Goal: Information Seeking & Learning: Learn about a topic

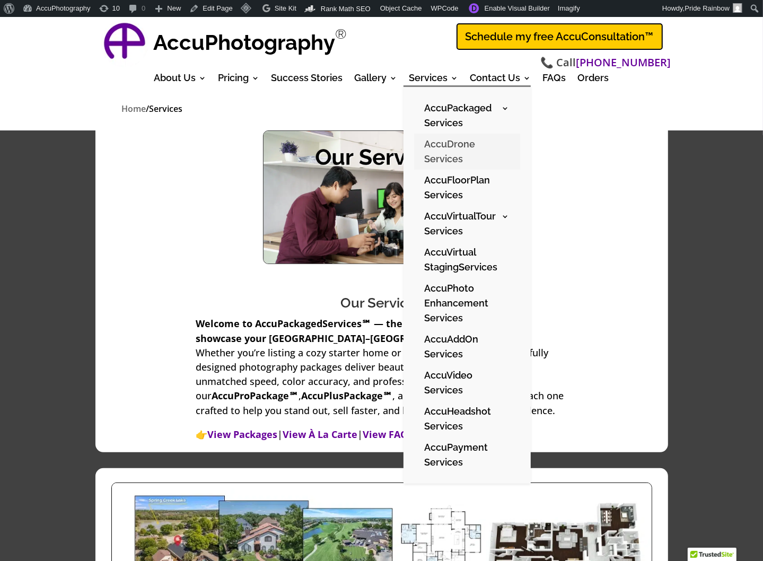
click at [446, 151] on link "AccuDrone Services" at bounding box center [467, 152] width 106 height 36
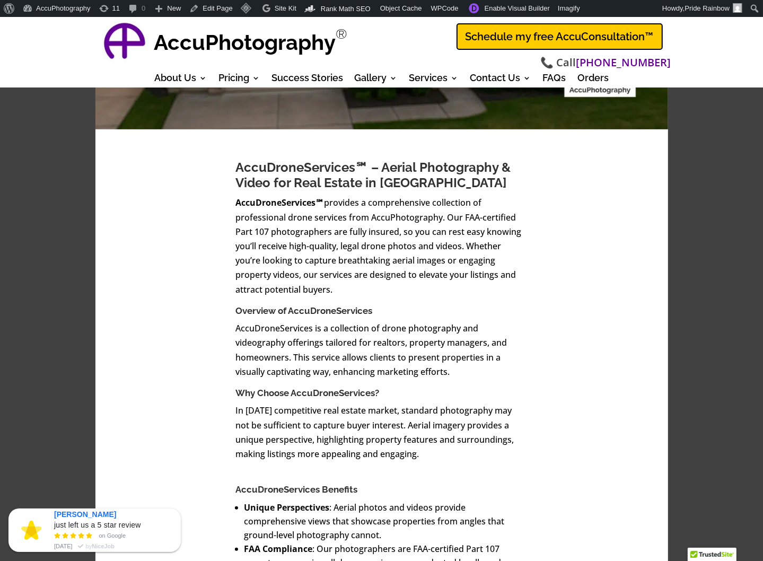
scroll to position [355, 0]
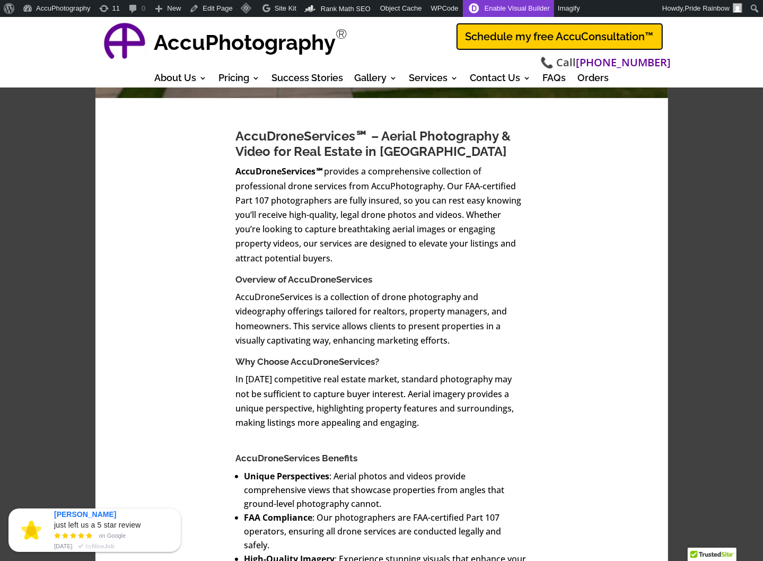
click at [490, 9] on link "Enable Visual Builder" at bounding box center [508, 8] width 91 height 17
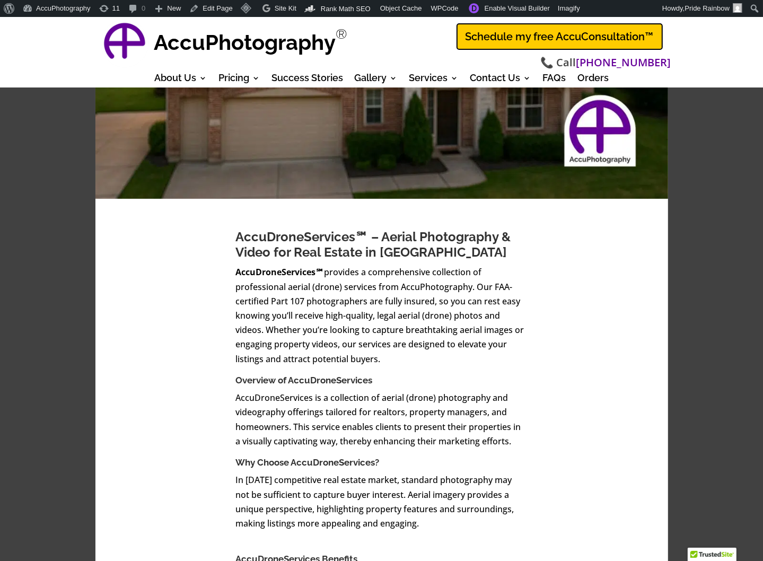
scroll to position [255, 0]
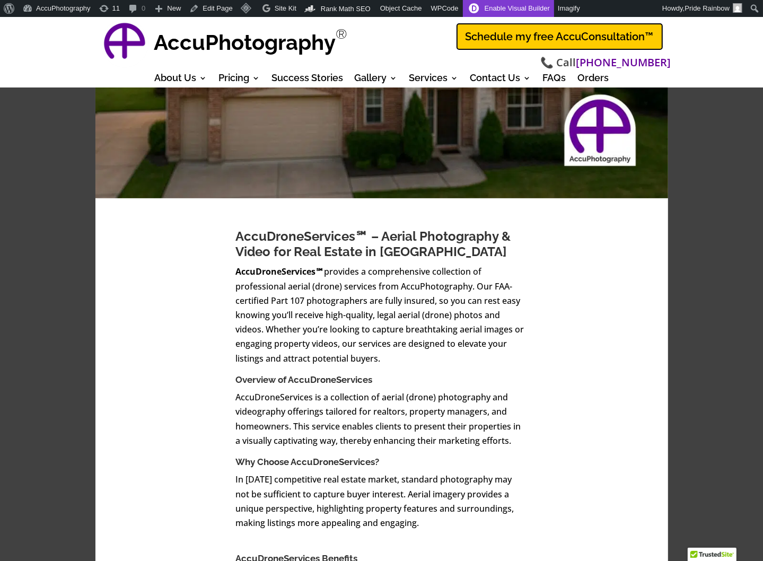
click at [490, 11] on link "Enable Visual Builder" at bounding box center [508, 8] width 91 height 17
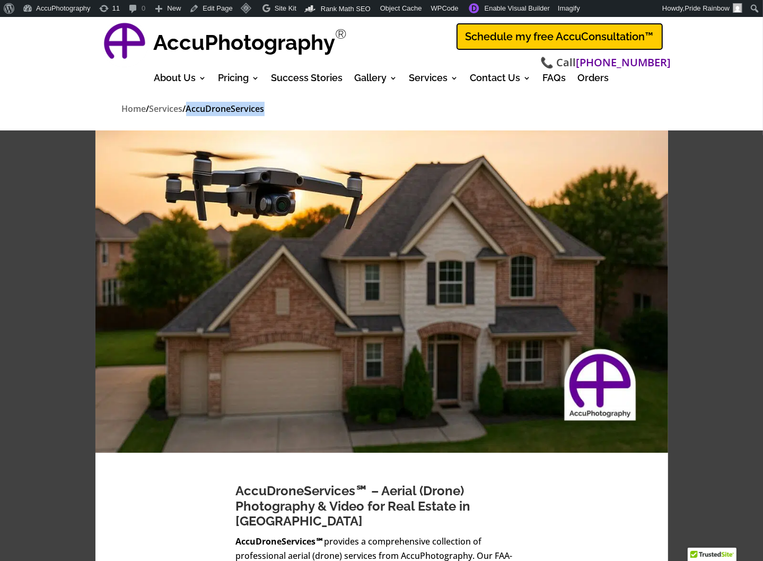
drag, startPoint x: 285, startPoint y: 114, endPoint x: 205, endPoint y: 111, distance: 80.1
click at [205, 111] on p "Home / Services / AccuDroneServices" at bounding box center [382, 109] width 520 height 14
copy span "AccuDroneServices"
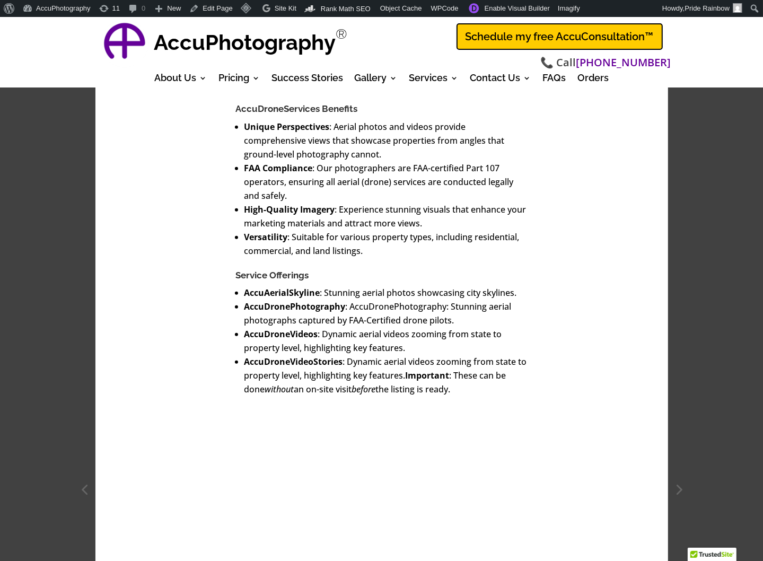
scroll to position [721, 0]
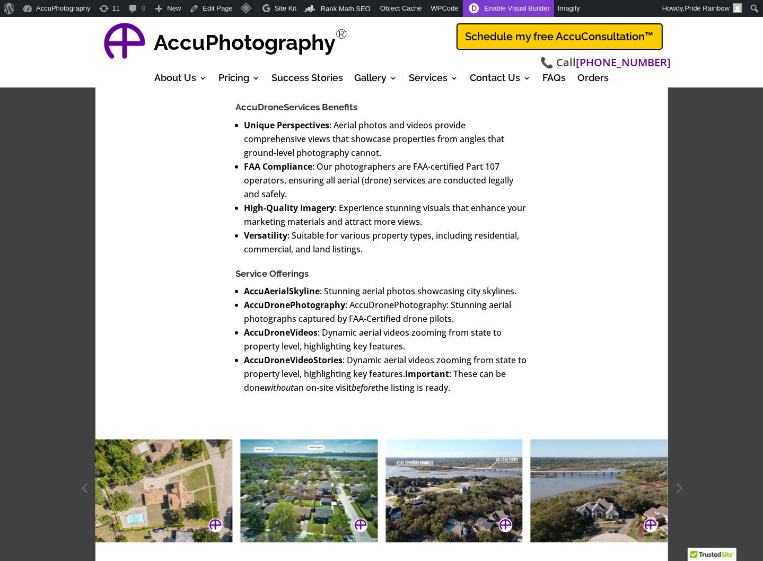
click at [489, 10] on link "Enable Visual Builder" at bounding box center [508, 8] width 91 height 17
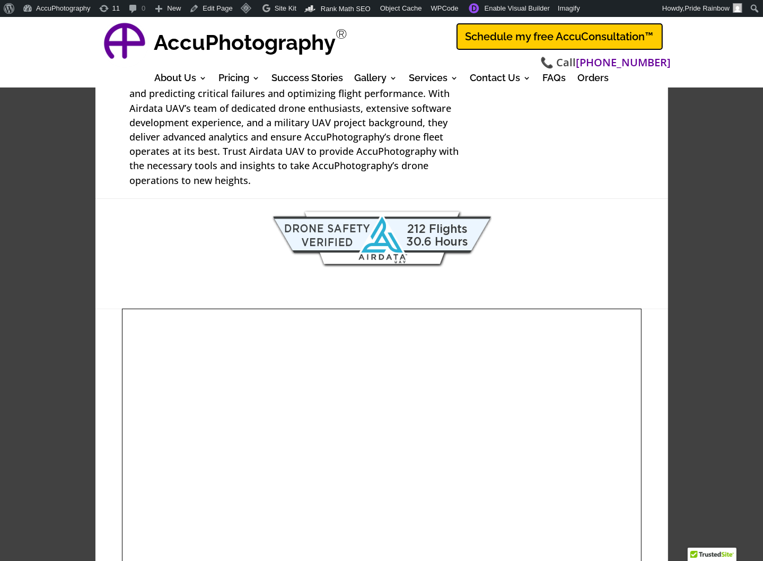
scroll to position [2616, 0]
